Goal: Information Seeking & Learning: Learn about a topic

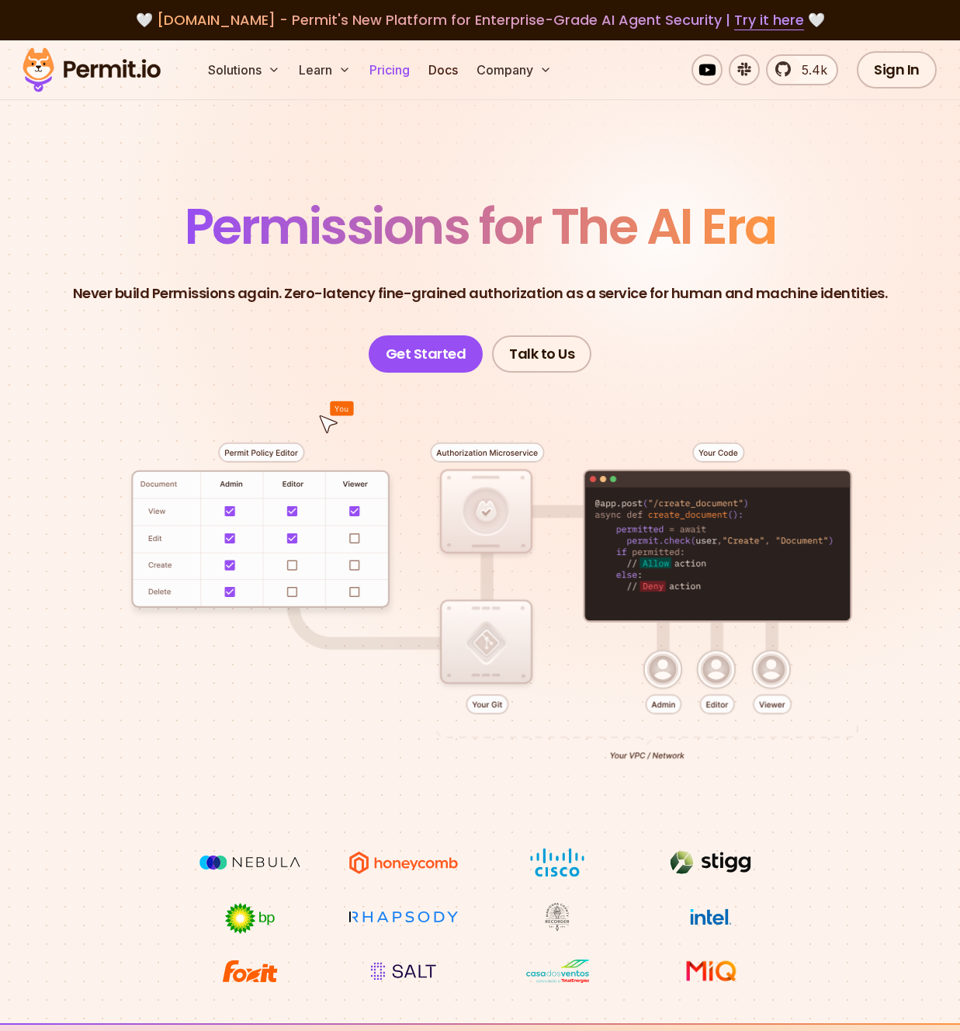
click at [398, 68] on link "Pricing" at bounding box center [389, 69] width 53 height 31
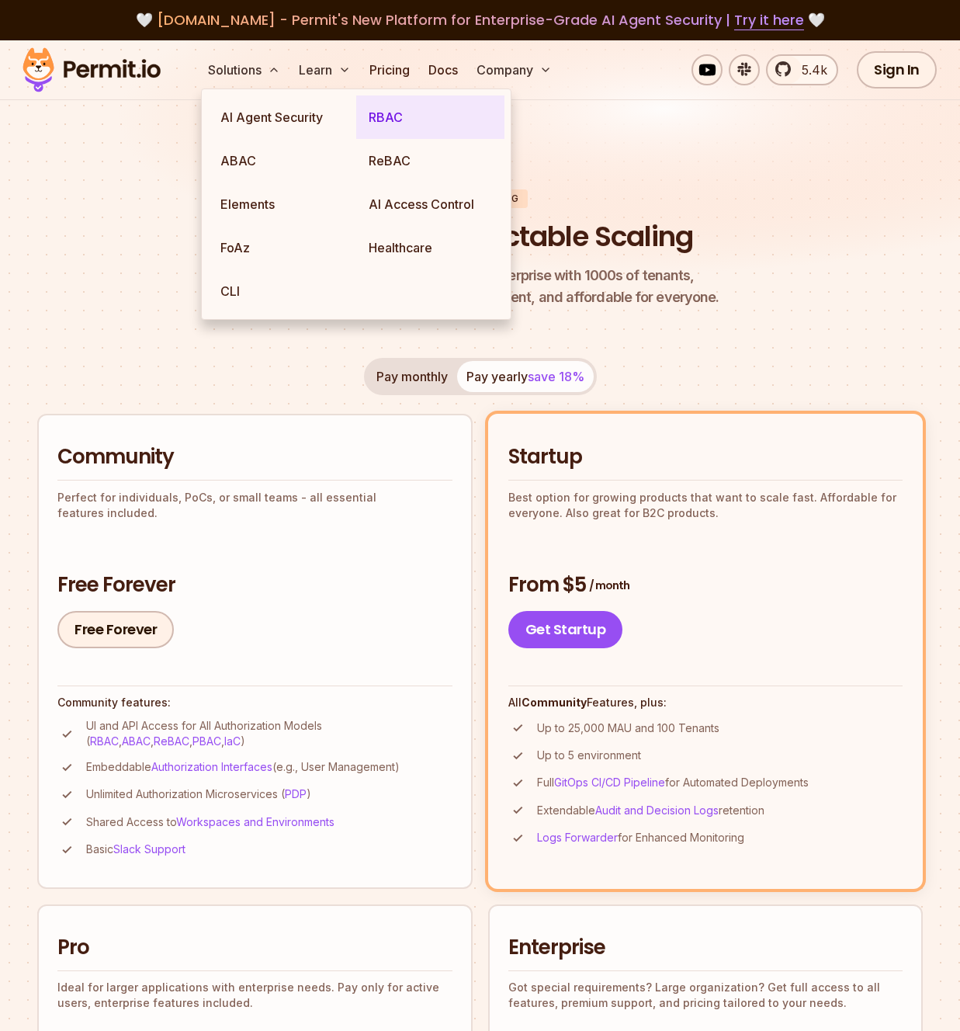
click at [373, 120] on link "RBAC" at bounding box center [430, 116] width 148 height 43
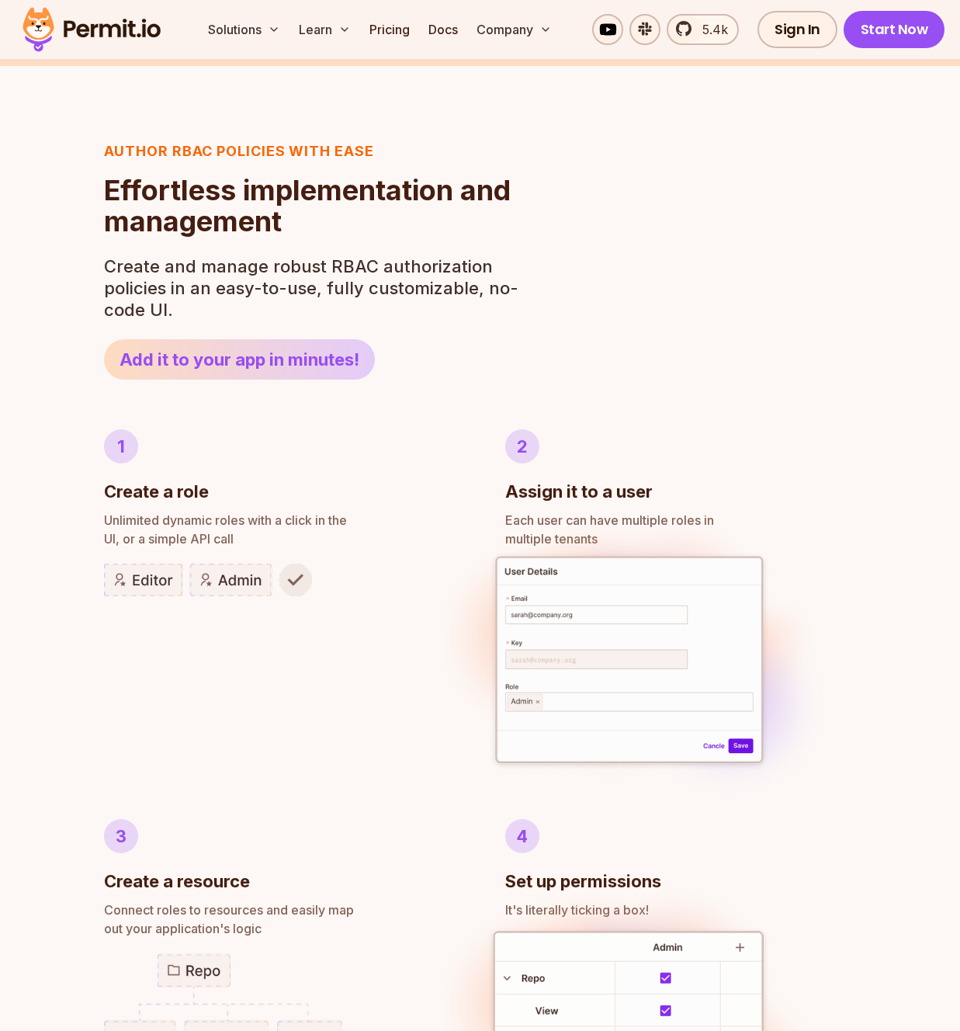
scroll to position [477, 0]
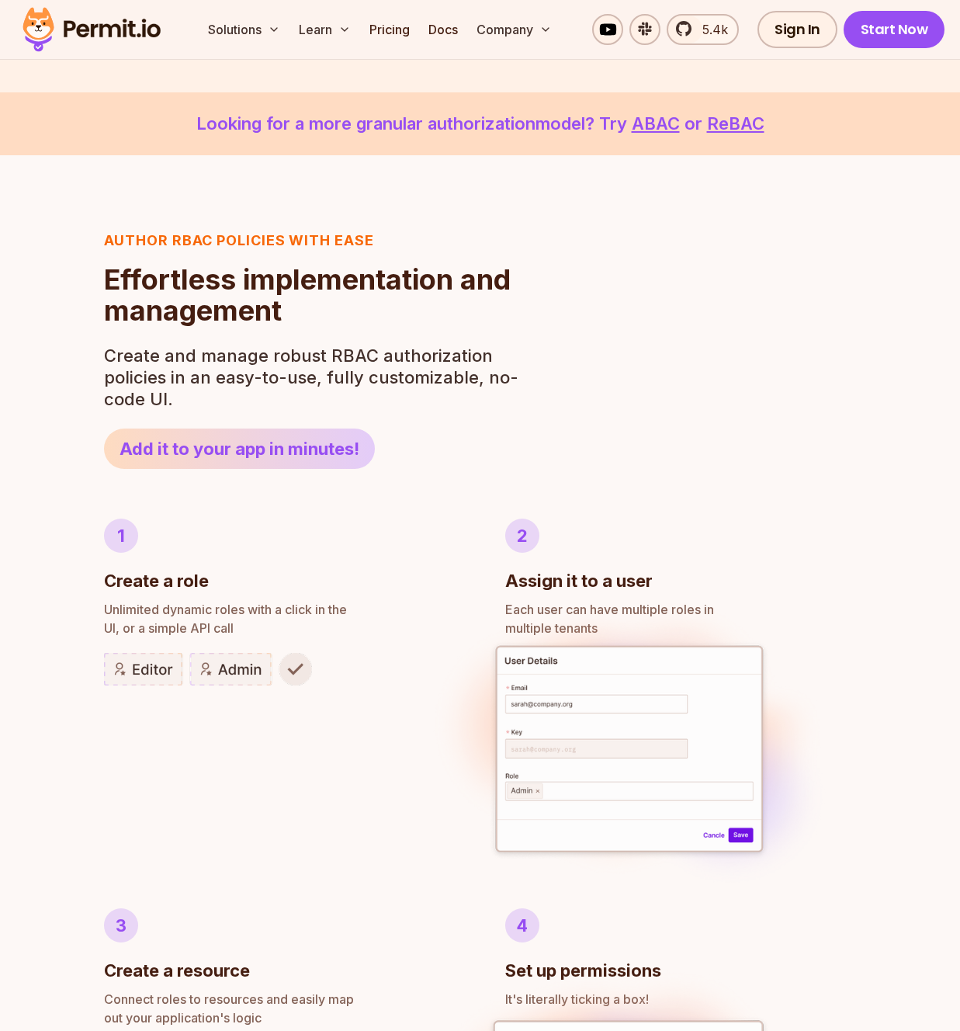
click at [90, 18] on img at bounding box center [92, 29] width 152 height 53
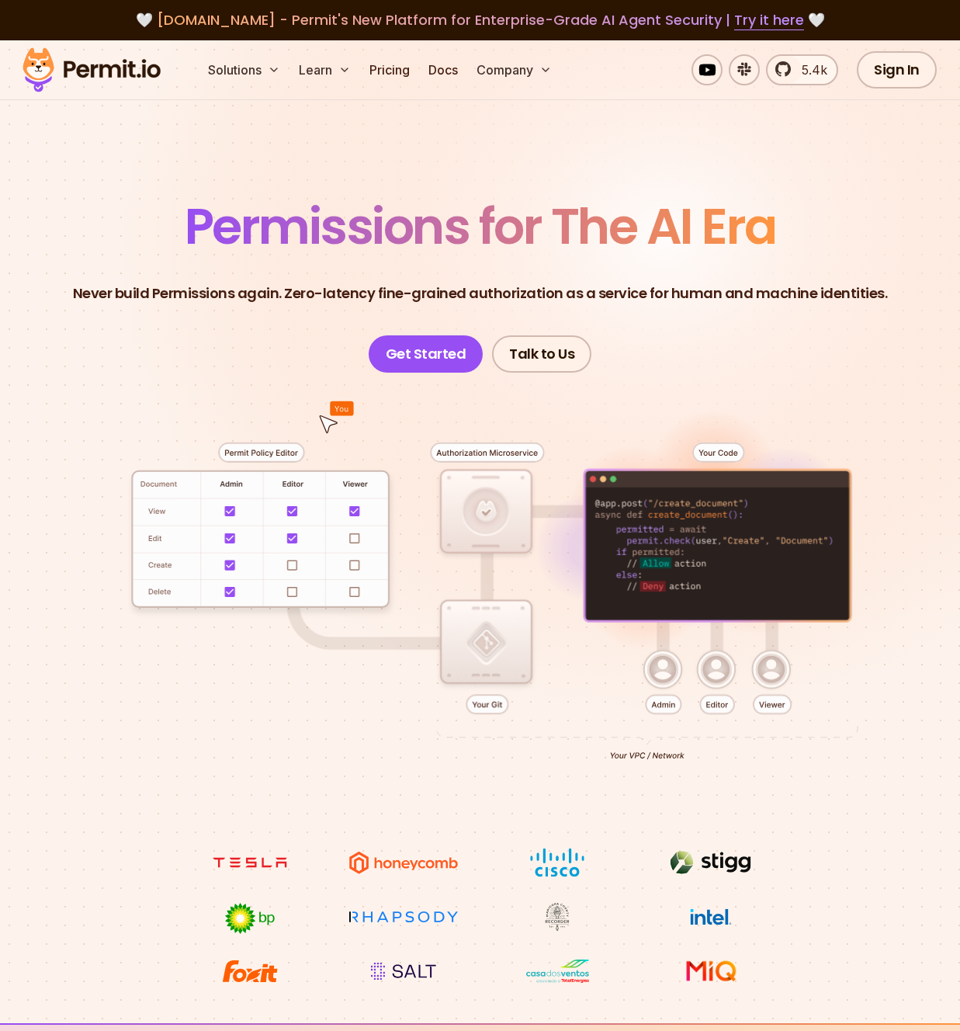
click at [537, 333] on header "Permissions for The AI Era Never build Permissions again. Zero-latency fine-gra…" at bounding box center [480, 287] width 886 height 171
